Goal: Task Accomplishment & Management: Use online tool/utility

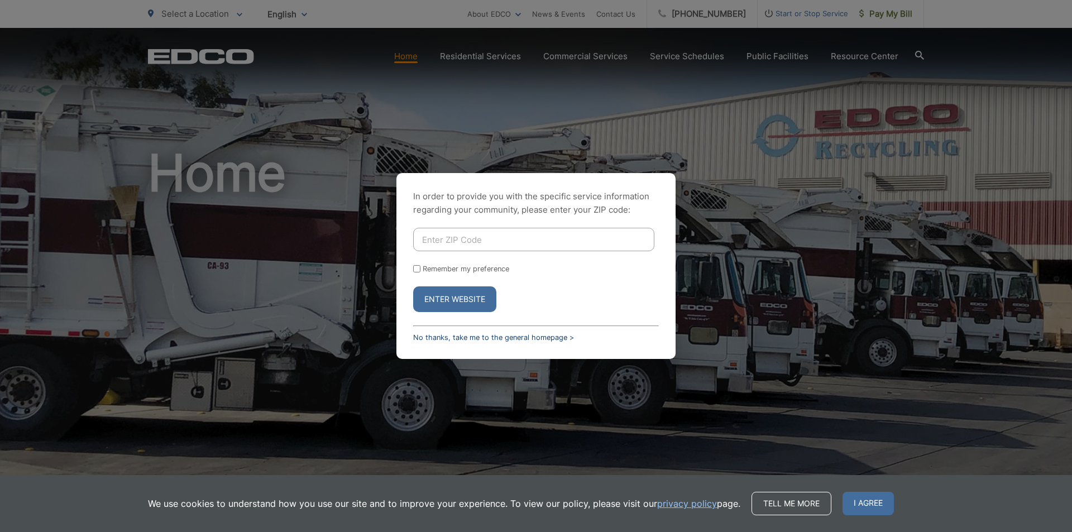
click at [488, 340] on link "No thanks, take me to the general homepage >" at bounding box center [493, 337] width 161 height 8
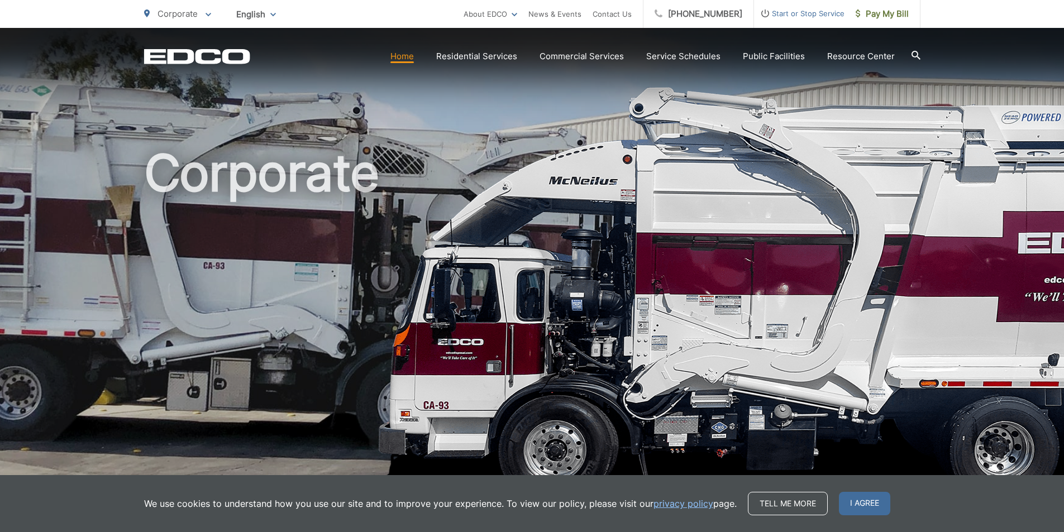
click at [901, 7] on span "Pay My Bill" at bounding box center [882, 13] width 53 height 13
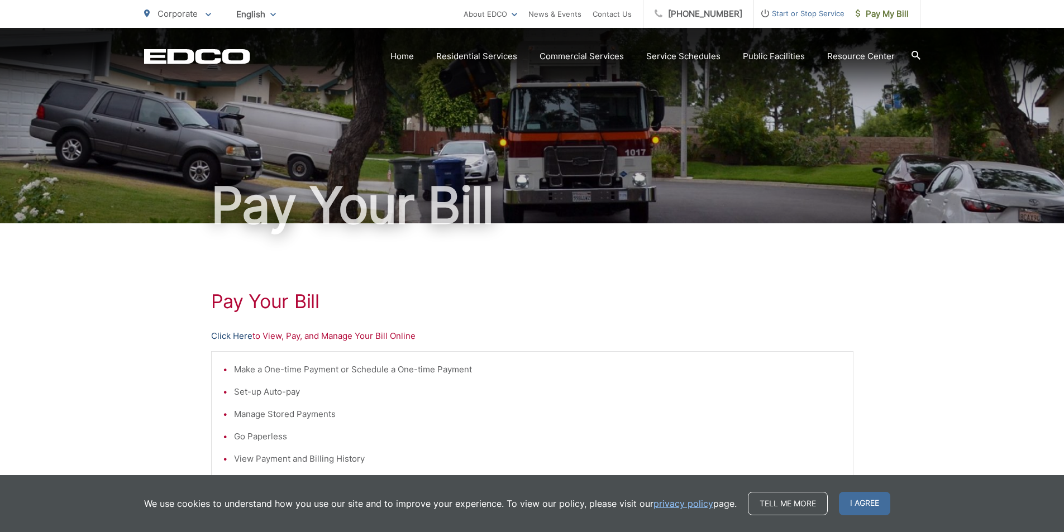
click at [235, 336] on link "Click Here" at bounding box center [231, 336] width 41 height 13
